Goal: Task Accomplishment & Management: Complete application form

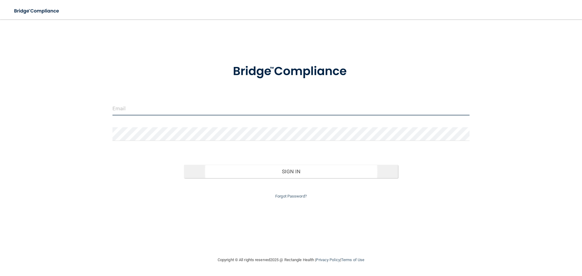
type input "[EMAIL_ADDRESS][DOMAIN_NAME]"
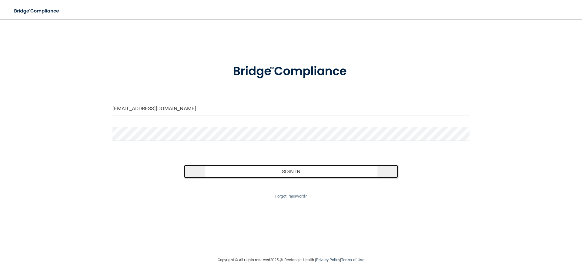
click at [253, 171] on button "Sign In" at bounding box center [291, 171] width 214 height 13
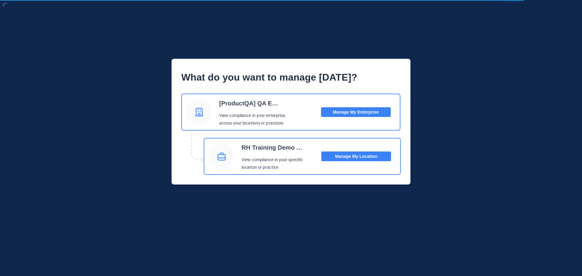
click at [339, 155] on button "Manage My Location" at bounding box center [356, 157] width 70 height 10
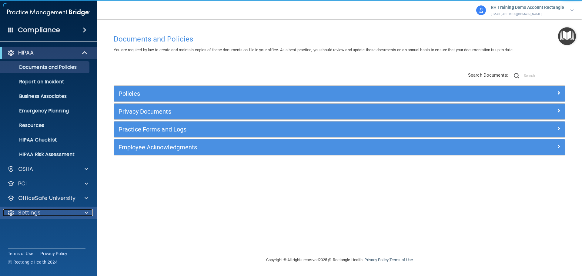
click at [47, 212] on div "Settings" at bounding box center [40, 212] width 75 height 7
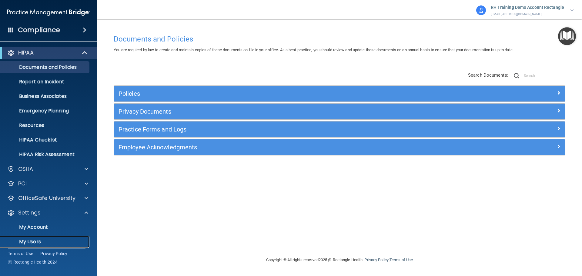
click at [41, 239] on p "My Users" at bounding box center [45, 242] width 83 height 6
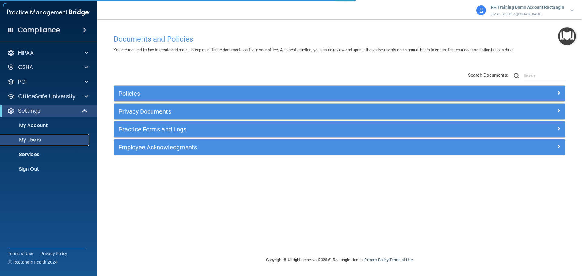
click at [57, 138] on p "My Users" at bounding box center [45, 140] width 83 height 6
select select "20"
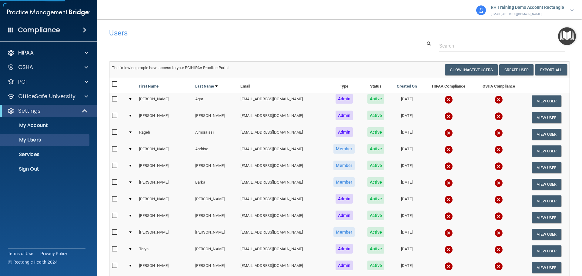
click at [379, 46] on div at bounding box center [340, 45] width 470 height 11
click at [513, 70] on button "Create User" at bounding box center [516, 69] width 34 height 11
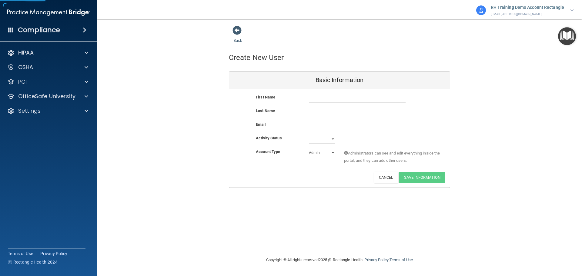
click at [356, 105] on div "First Name" at bounding box center [339, 101] width 221 height 14
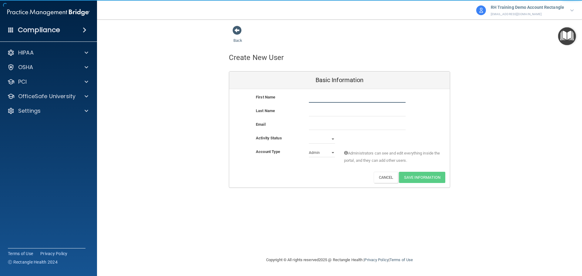
click at [359, 100] on input "text" at bounding box center [357, 98] width 97 height 9
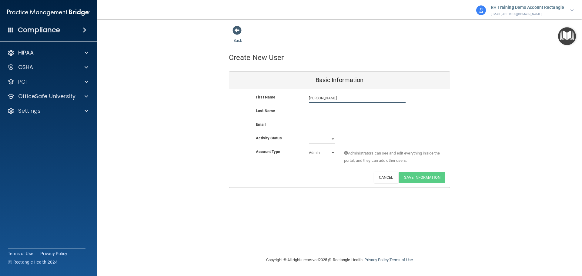
type input "[PERSON_NAME]"
click at [316, 136] on select "Active Inactive" at bounding box center [322, 139] width 26 height 9
select select "active"
click at [309, 135] on select "Active Inactive" at bounding box center [322, 139] width 26 height 9
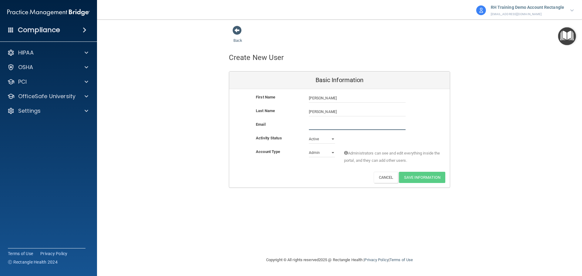
click at [333, 122] on input "email" at bounding box center [357, 125] width 97 height 9
paste input "[EMAIL_ADDRESS][DOMAIN_NAME]"
type input "[EMAIL_ADDRESS][DOMAIN_NAME]"
click at [434, 181] on button "Save Information" at bounding box center [422, 178] width 46 height 11
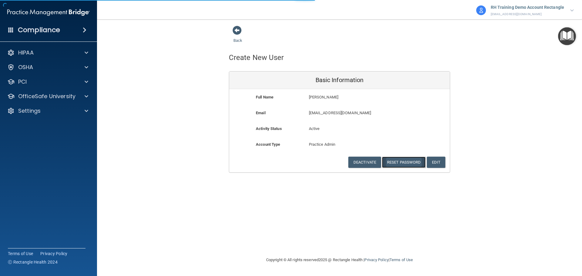
click at [407, 162] on button "Reset Password" at bounding box center [404, 162] width 44 height 11
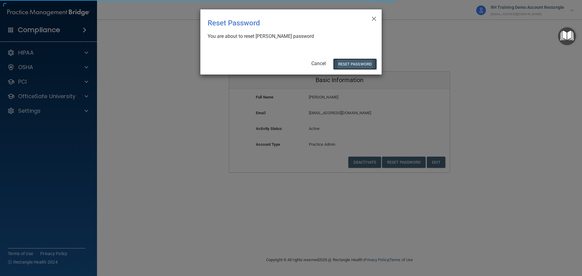
click at [354, 62] on button "Reset Password" at bounding box center [355, 63] width 44 height 11
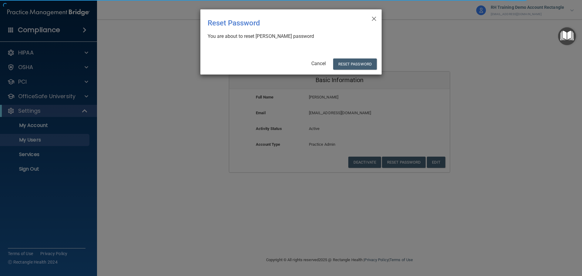
select select "20"
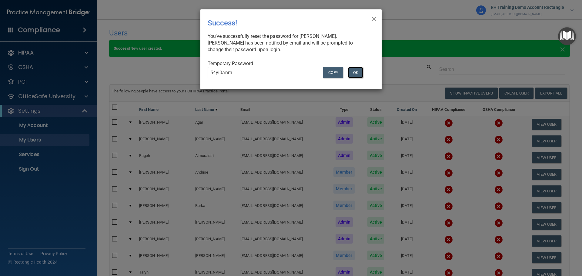
click at [360, 72] on button "OK" at bounding box center [355, 72] width 15 height 11
